Goal: Task Accomplishment & Management: Complete application form

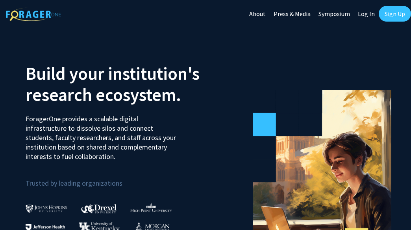
click at [391, 12] on link "Sign Up" at bounding box center [394, 14] width 32 height 16
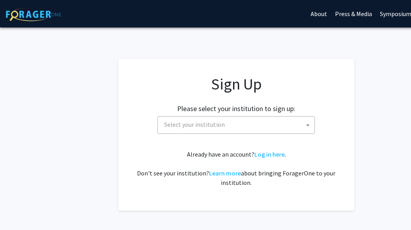
click at [234, 136] on div "Sign Up Please select your institution to sign up: Baylor University Brandeis U…" at bounding box center [236, 131] width 205 height 113
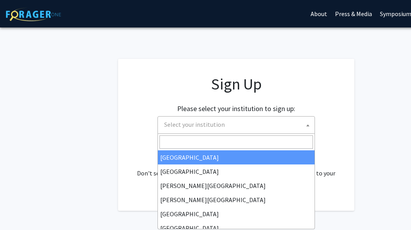
click at [234, 131] on span "Select your institution" at bounding box center [237, 125] width 153 height 16
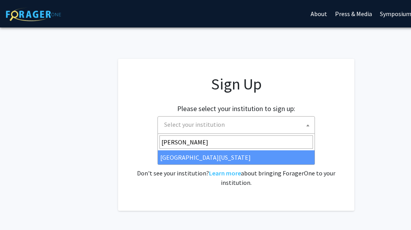
type input "mary"
select select "31"
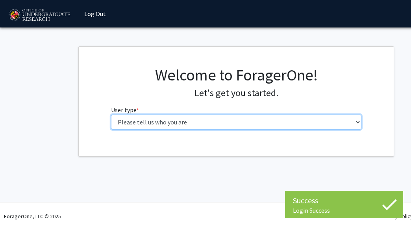
click at [220, 120] on select "Please tell us who you are Undergraduate Student Master's Student Doctoral Cand…" at bounding box center [236, 122] width 251 height 15
select select "1: undergrad"
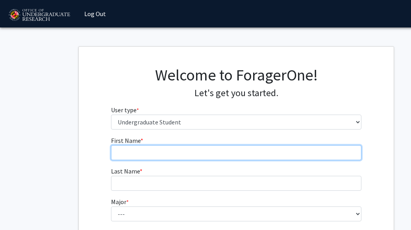
click at [271, 152] on input "First Name * required" at bounding box center [236, 153] width 251 height 15
type input "[PERSON_NAME]"
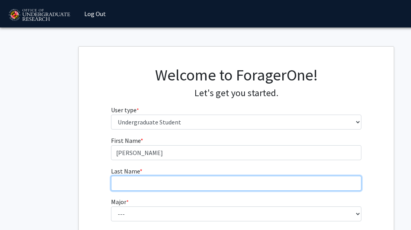
type input "[PERSON_NAME]"
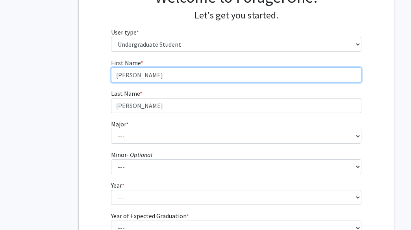
scroll to position [89, 0]
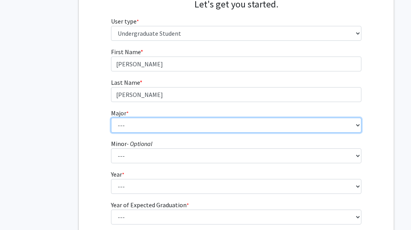
click at [188, 125] on select "--- Accounting Aerospace Engineering African American and Africana Studies Agri…" at bounding box center [236, 125] width 251 height 15
select select "7: 2308"
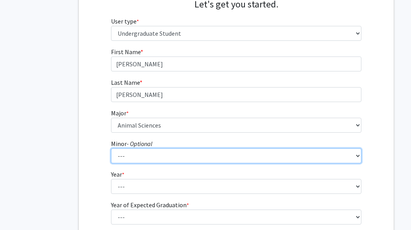
click at [168, 153] on select "--- Actuarial Mathematics Advanced Cybersecurity Experience for Students Africa…" at bounding box center [236, 156] width 251 height 15
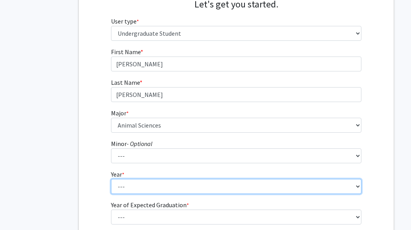
click at [140, 184] on select "--- First-year Sophomore Junior Senior Postbaccalaureate Certificate" at bounding box center [236, 186] width 251 height 15
select select "4: senior"
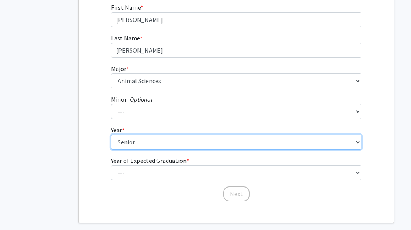
scroll to position [139, 0]
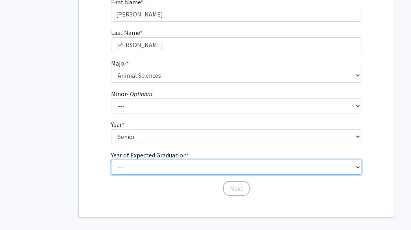
click at [161, 166] on select "--- 2025 2026 2027 2028 2029 2030 2031 2032 2033 2034" at bounding box center [236, 167] width 251 height 15
select select "2: 2026"
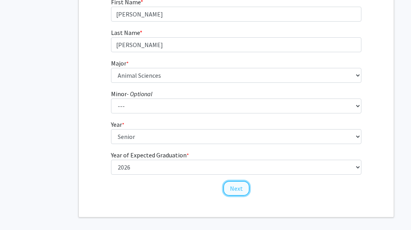
click at [236, 189] on button "Next" at bounding box center [236, 188] width 26 height 15
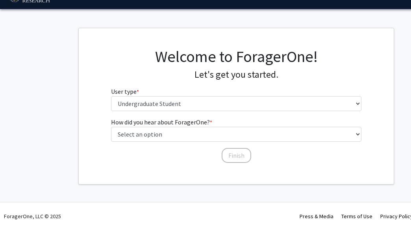
scroll to position [0, 0]
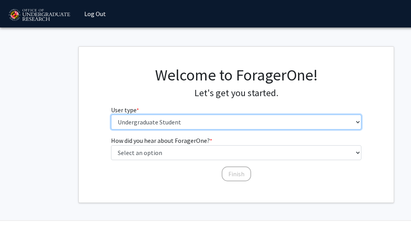
click at [177, 123] on select "Please tell us who you are Undergraduate Student Master's Student Doctoral Cand…" at bounding box center [236, 122] width 251 height 15
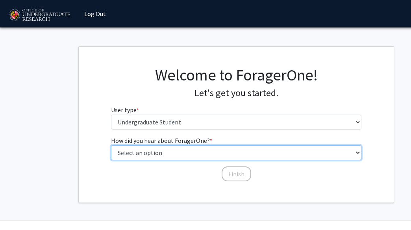
click at [175, 151] on select "Select an option Peer/student recommendation Faculty/staff recommendation Unive…" at bounding box center [236, 153] width 251 height 15
select select "1: peer_recommendation"
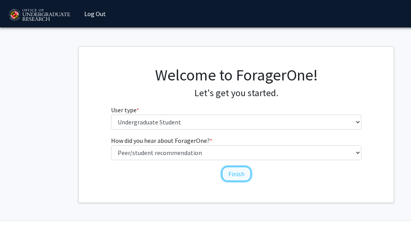
click at [234, 174] on button "Finish" at bounding box center [235, 174] width 29 height 15
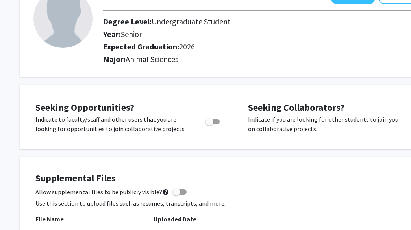
scroll to position [63, 0]
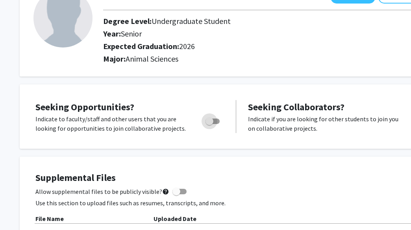
click at [212, 120] on span "Toggle" at bounding box center [209, 122] width 8 height 8
click at [209, 124] on input "Are you actively seeking opportunities?" at bounding box center [209, 124] width 0 height 0
checkbox input "true"
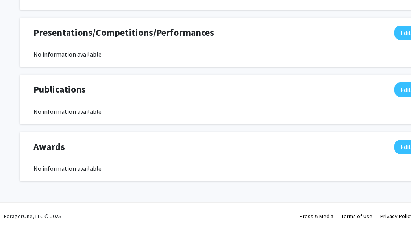
scroll to position [0, 0]
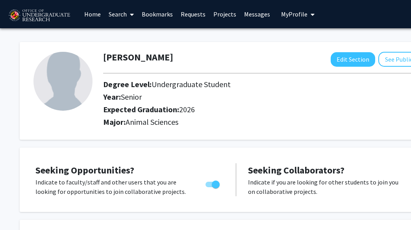
click at [125, 18] on link "Search" at bounding box center [121, 14] width 33 height 28
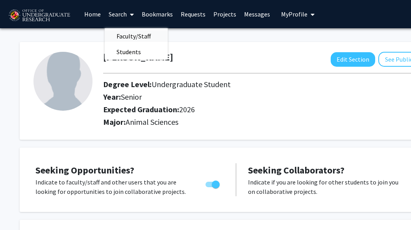
click at [134, 34] on span "Faculty/Staff" at bounding box center [134, 36] width 58 height 16
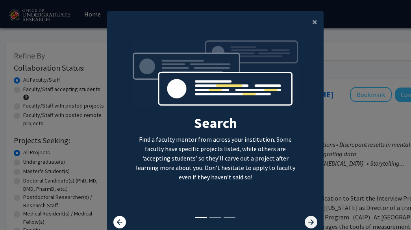
click at [313, 223] on icon at bounding box center [310, 222] width 13 height 13
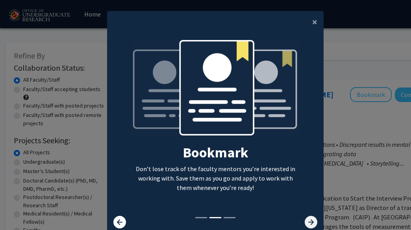
click at [313, 223] on icon at bounding box center [310, 222] width 13 height 13
click at [314, 220] on icon at bounding box center [310, 222] width 13 height 13
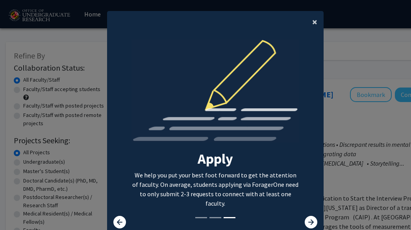
click at [312, 24] on button "×" at bounding box center [315, 22] width 18 height 22
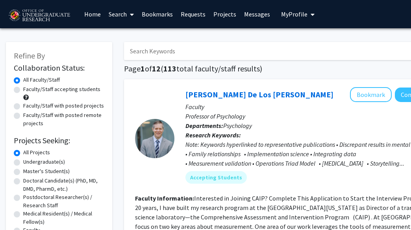
click at [62, 88] on label "Faculty/Staff accepting students" at bounding box center [61, 89] width 77 height 8
click at [28, 88] on input "Faculty/Staff accepting students" at bounding box center [25, 87] width 5 height 5
radio input "true"
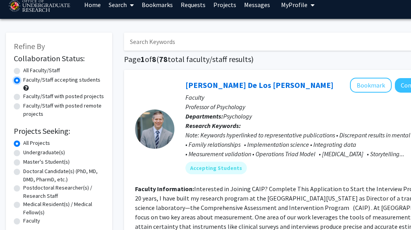
scroll to position [11, 0]
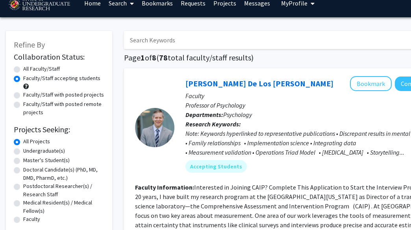
click at [59, 152] on label "Undergraduate(s)" at bounding box center [44, 151] width 42 height 8
click at [28, 152] on input "Undergraduate(s)" at bounding box center [25, 149] width 5 height 5
radio input "true"
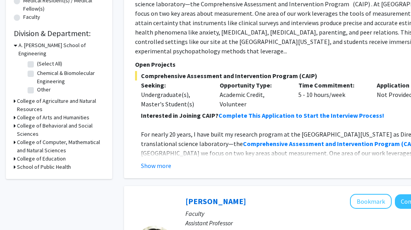
scroll to position [213, 0]
click at [45, 98] on h3 "College of Agriculture and Natural Resources" at bounding box center [60, 106] width 87 height 17
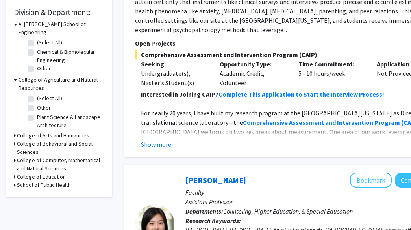
scroll to position [237, 0]
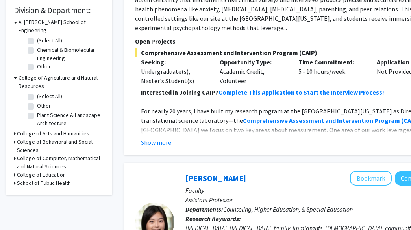
click at [49, 155] on h3 "College of Computer, Mathematical and Natural Sciences" at bounding box center [60, 163] width 87 height 17
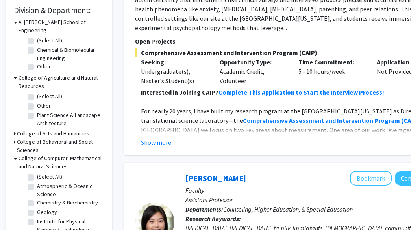
click at [49, 155] on h3 "College of Computer, Mathematical and Natural Sciences" at bounding box center [61, 163] width 86 height 17
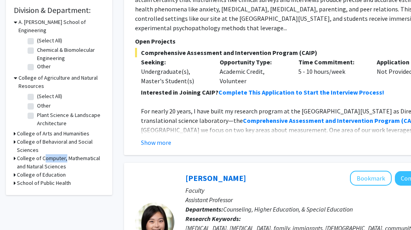
click at [49, 155] on h3 "College of Computer, Mathematical and Natural Sciences" at bounding box center [60, 163] width 87 height 17
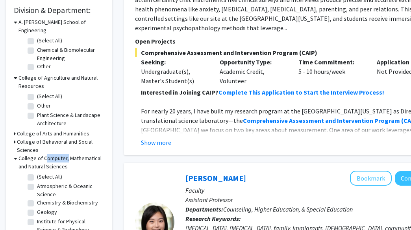
scroll to position [301, 0]
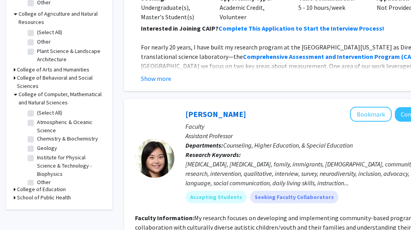
click at [31, 94] on h3 "College of Computer, Mathematical and Natural Sciences" at bounding box center [61, 98] width 86 height 17
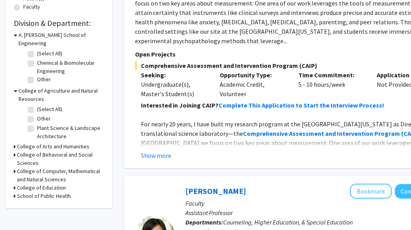
scroll to position [221, 0]
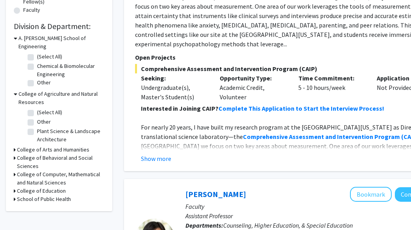
click at [42, 109] on label "(Select All)" at bounding box center [49, 113] width 25 height 8
click at [42, 109] on input "(Select All)" at bounding box center [39, 111] width 5 height 5
checkbox input "true"
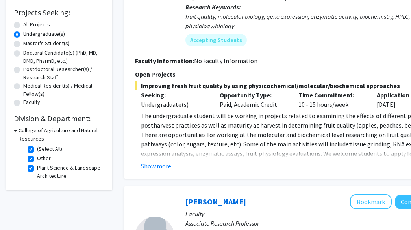
scroll to position [136, 0]
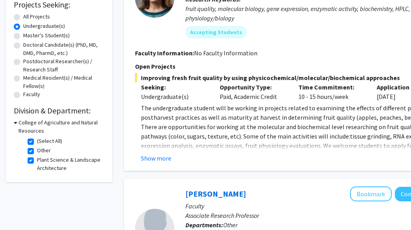
click at [37, 140] on label "(Select All)" at bounding box center [49, 141] width 25 height 8
click at [37, 140] on input "(Select All)" at bounding box center [39, 139] width 5 height 5
checkbox input "false"
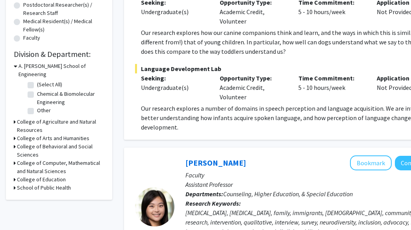
scroll to position [195, 0]
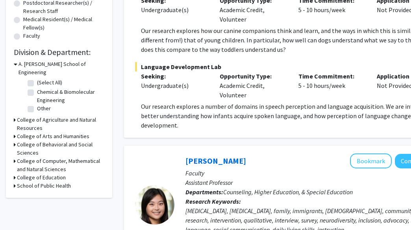
click at [31, 62] on h3 "A. [PERSON_NAME] School of Engineering" at bounding box center [61, 68] width 86 height 17
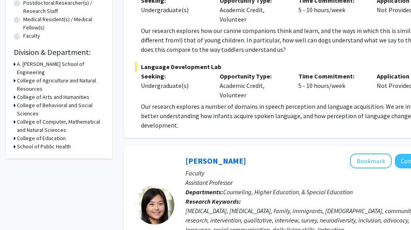
click at [30, 77] on h3 "College of Agriculture and Natural Resources" at bounding box center [60, 85] width 87 height 17
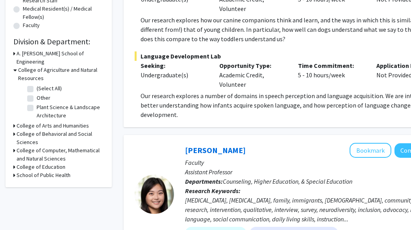
scroll to position [199, 0]
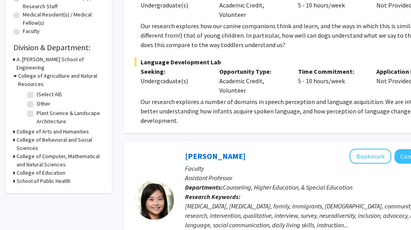
click at [37, 90] on label "(Select All)" at bounding box center [49, 94] width 25 height 8
click at [37, 90] on input "(Select All)" at bounding box center [39, 92] width 5 height 5
checkbox input "true"
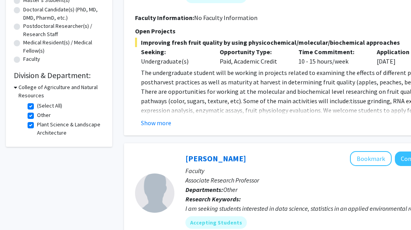
scroll to position [193, 0]
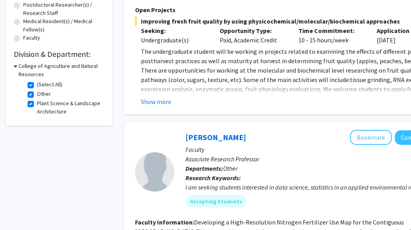
click at [37, 83] on label "(Select All)" at bounding box center [49, 85] width 25 height 8
click at [37, 83] on input "(Select All)" at bounding box center [39, 83] width 5 height 5
checkbox input "false"
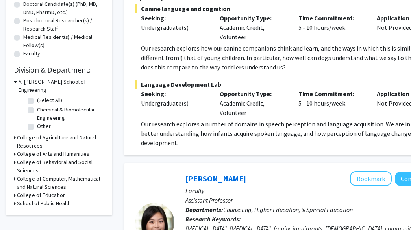
scroll to position [177, 0]
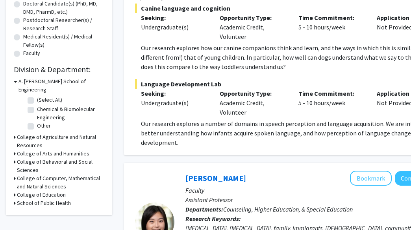
click at [41, 78] on h3 "A. [PERSON_NAME] School of Engineering" at bounding box center [61, 85] width 86 height 17
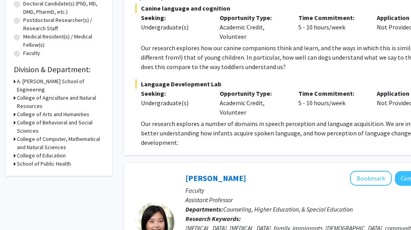
click at [37, 94] on h3 "College of Agriculture and Natural Resources" at bounding box center [60, 102] width 87 height 17
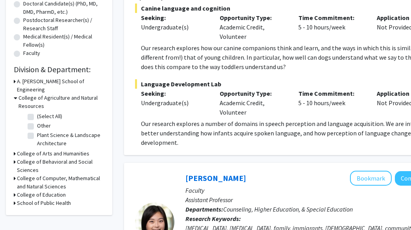
click at [36, 122] on fg-checkbox "Other Other" at bounding box center [65, 126] width 75 height 9
click at [37, 122] on label "Other" at bounding box center [44, 126] width 14 height 8
click at [37, 122] on input "Other" at bounding box center [39, 124] width 5 height 5
checkbox input "true"
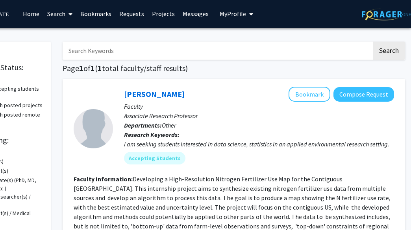
scroll to position [210, 61]
